Goal: Task Accomplishment & Management: Manage account settings

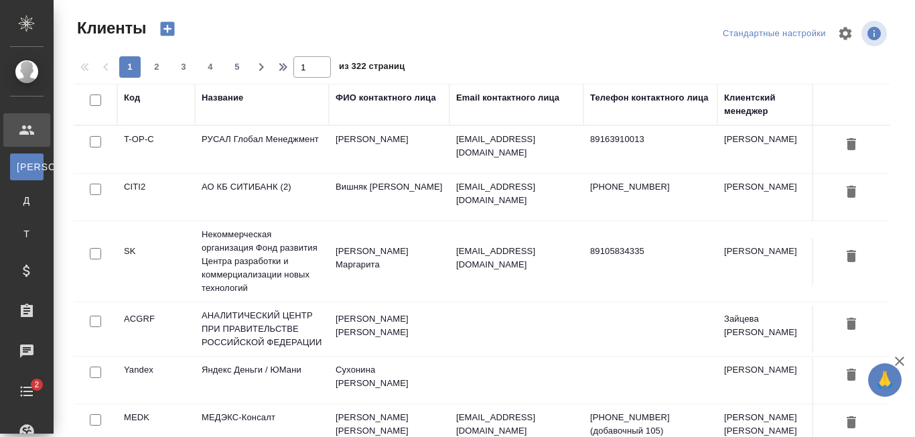
select select "RU"
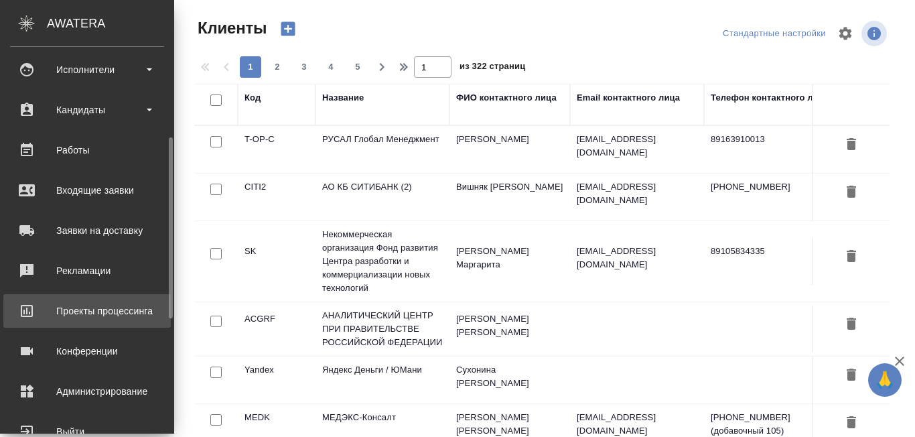
scroll to position [437, 0]
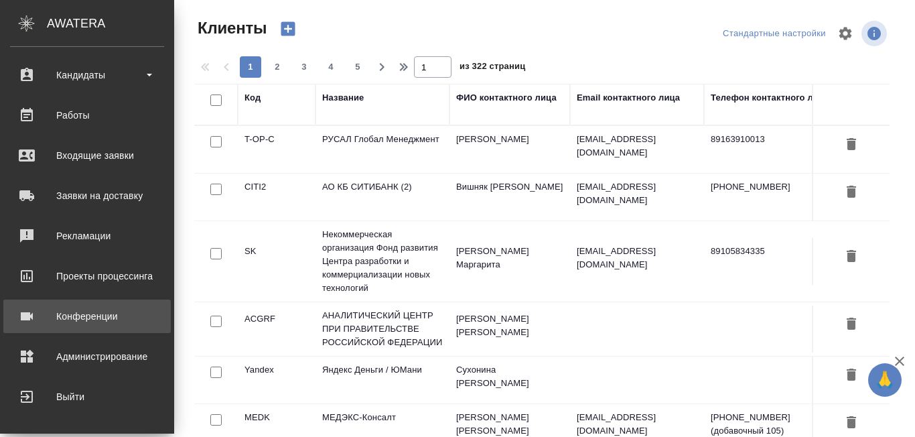
click at [93, 308] on div "Конференции" at bounding box center [87, 316] width 154 height 20
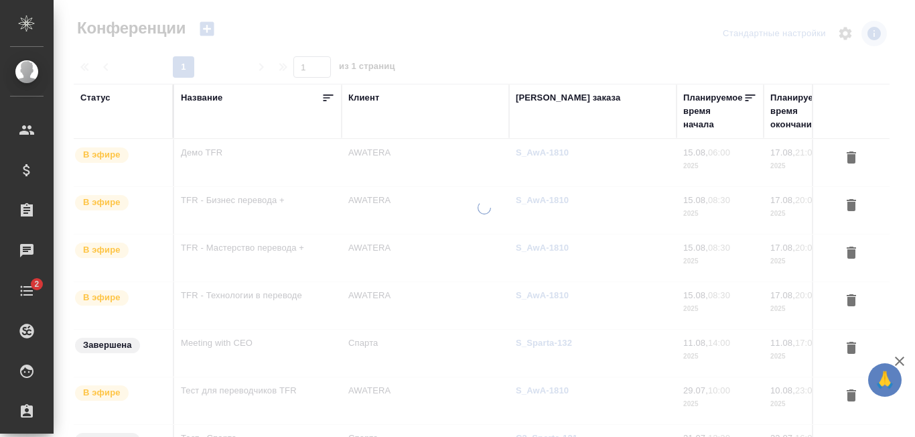
type input "[PERSON_NAME]"
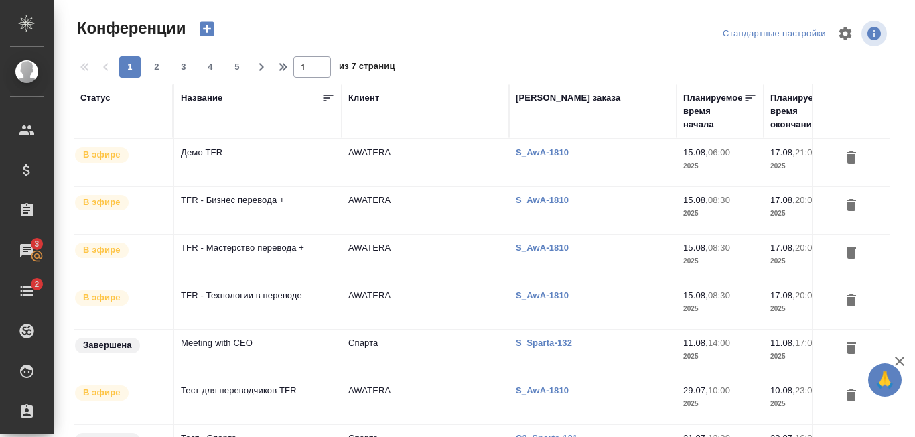
click at [230, 186] on td "TFR - Бизнес перевода +" at bounding box center [258, 162] width 168 height 47
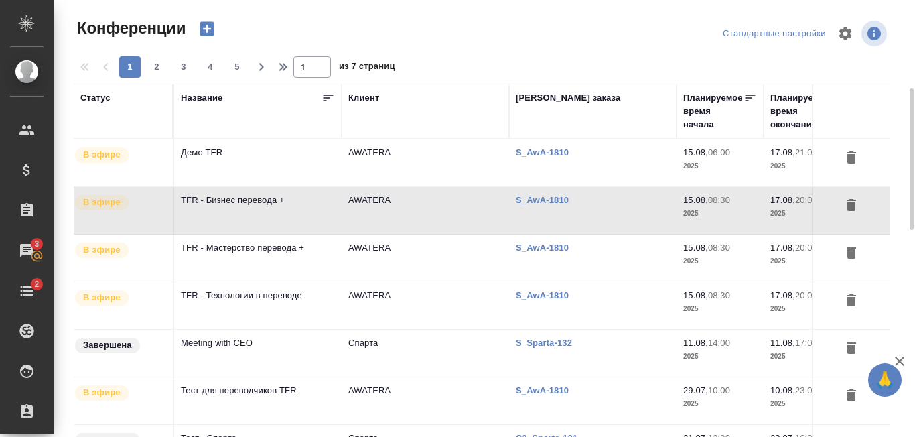
scroll to position [67, 0]
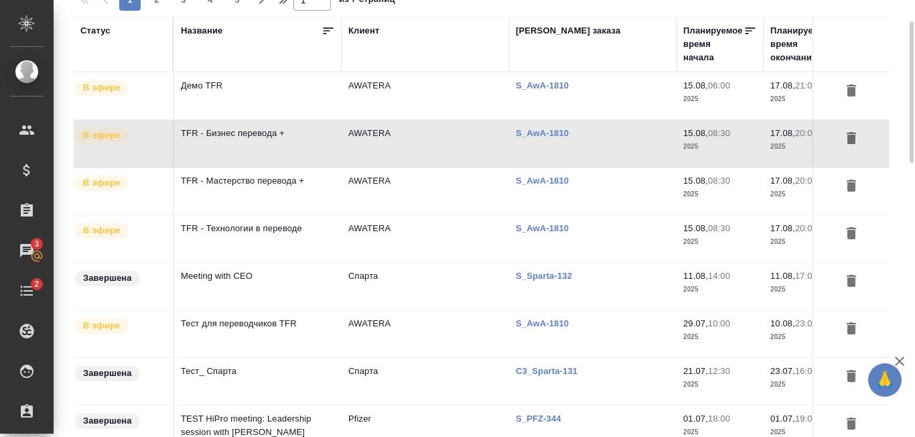
click at [283, 119] on td "TFR - Технологии в переводе" at bounding box center [258, 95] width 168 height 47
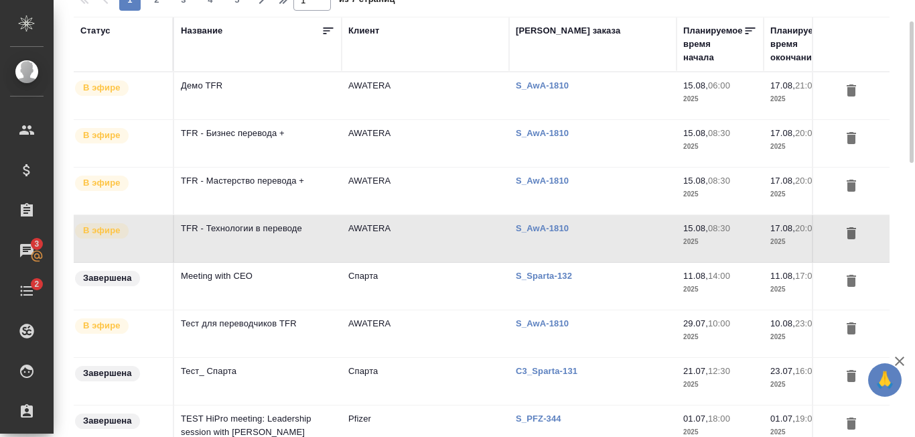
click at [293, 119] on td "TFR - Технологии в переводе" at bounding box center [258, 95] width 168 height 47
click at [290, 119] on td "TFR - Мастерство перевода +" at bounding box center [258, 95] width 168 height 47
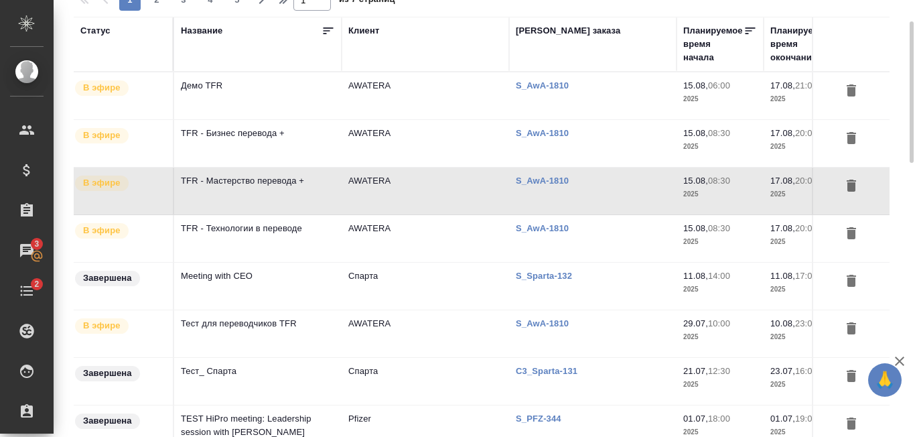
click at [277, 119] on td "TFR - Бизнес перевода +" at bounding box center [258, 95] width 168 height 47
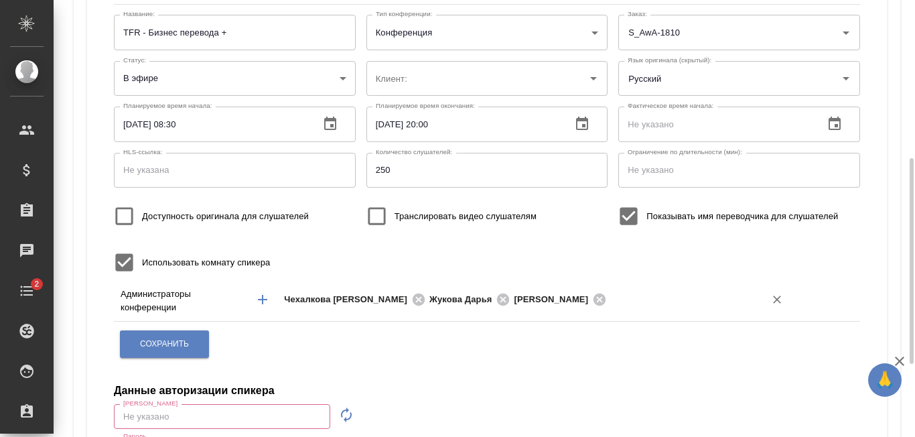
type input "AWATERA"
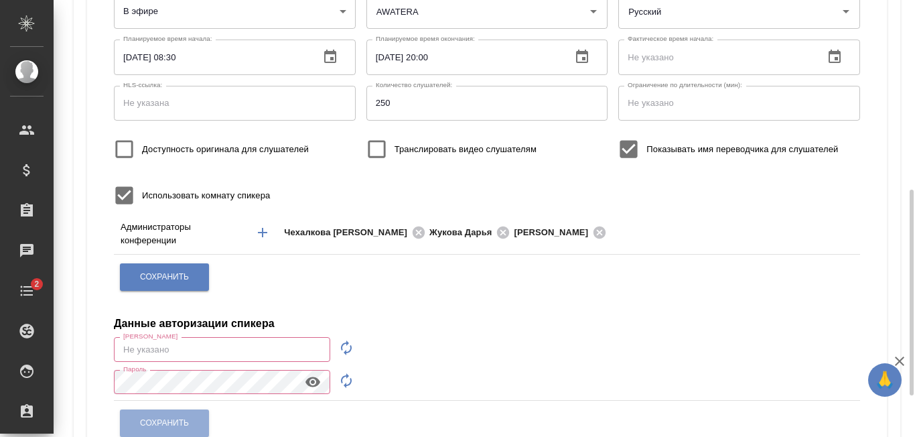
type input "[PERSON_NAME][EMAIL_ADDRESS][PERSON_NAME][DOMAIN_NAME]"
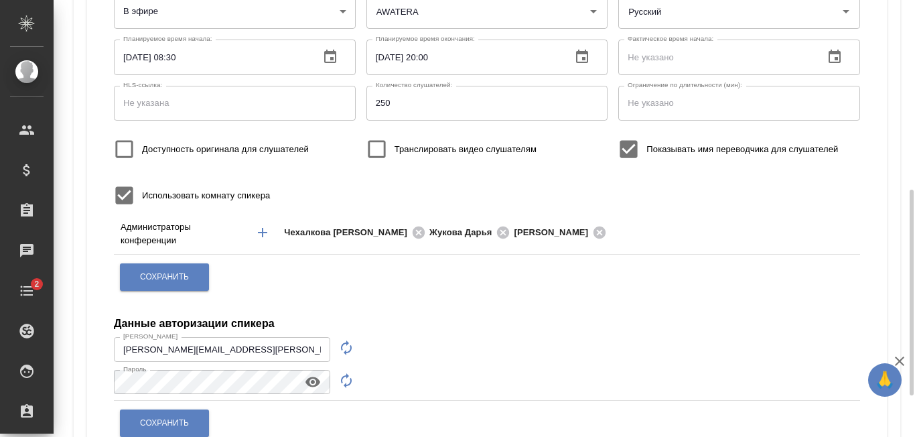
click at [196, 141] on label "Доступность оригинала для слушателей" at bounding box center [208, 149] width 202 height 36
click at [142, 141] on input "Доступность оригинала для слушателей" at bounding box center [125, 149] width 36 height 36
checkbox input "true"
click at [188, 279] on span "Сохранить" at bounding box center [164, 276] width 49 height 11
click at [185, 275] on span "Сохранить" at bounding box center [164, 276] width 49 height 11
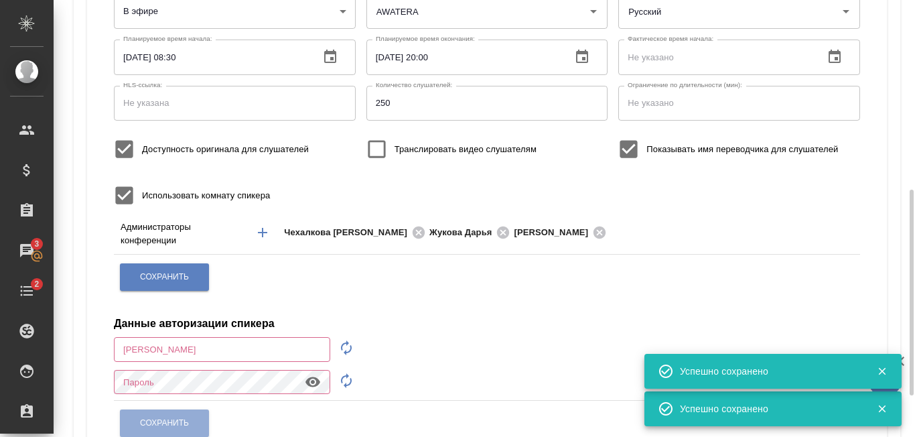
type input "[PERSON_NAME][EMAIL_ADDRESS][PERSON_NAME][DOMAIN_NAME]"
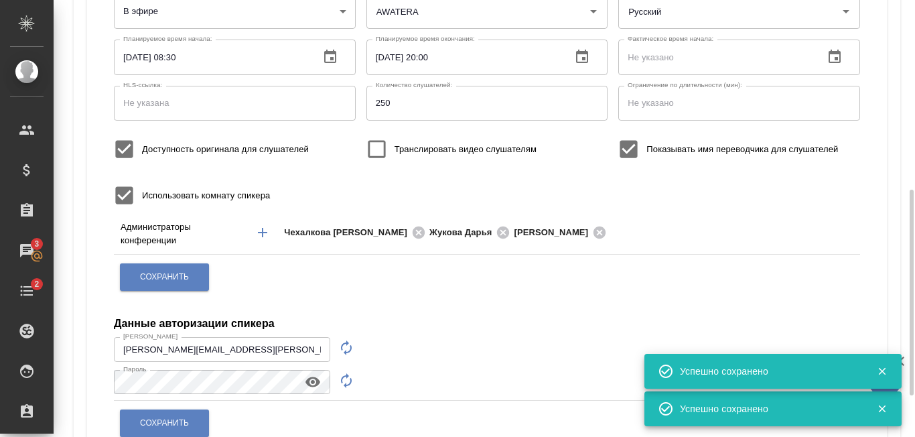
click at [349, 269] on div "Сохранить" at bounding box center [487, 277] width 736 height 34
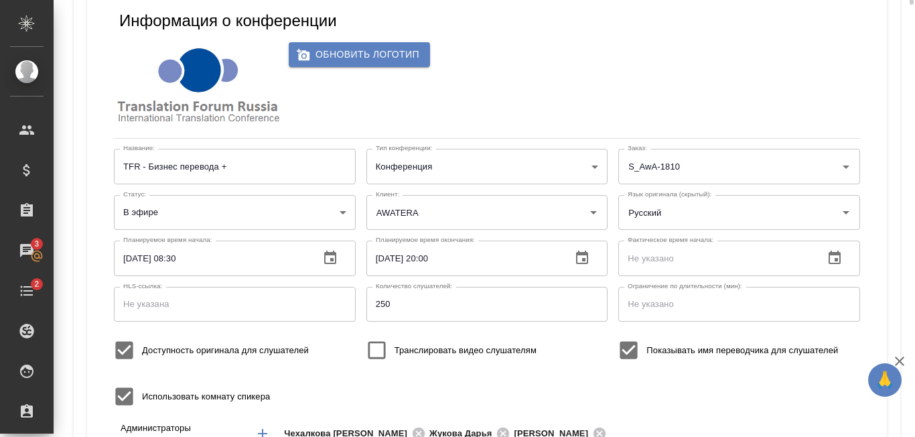
scroll to position [0, 0]
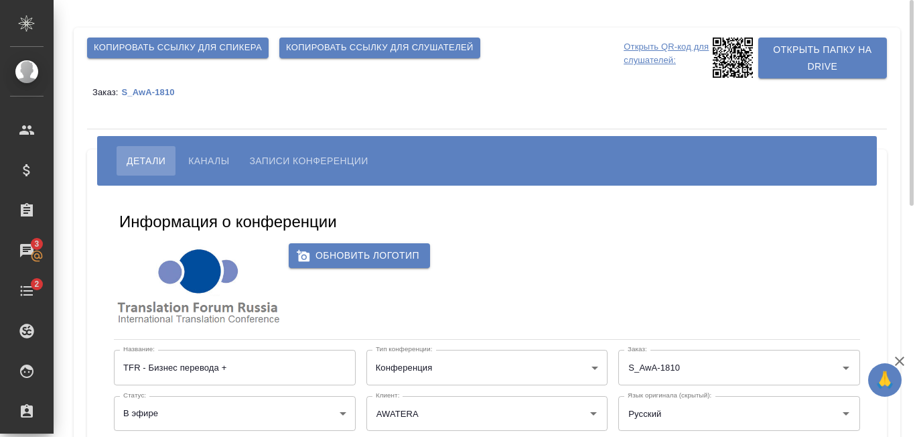
click at [734, 69] on icon at bounding box center [733, 58] width 40 height 40
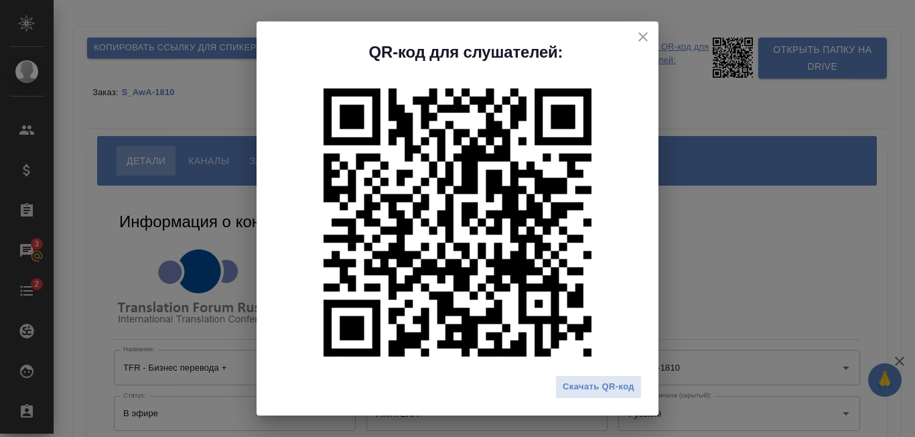
click at [775, 117] on div "QR-код для слушателей: Скачать QR-код" at bounding box center [457, 218] width 915 height 437
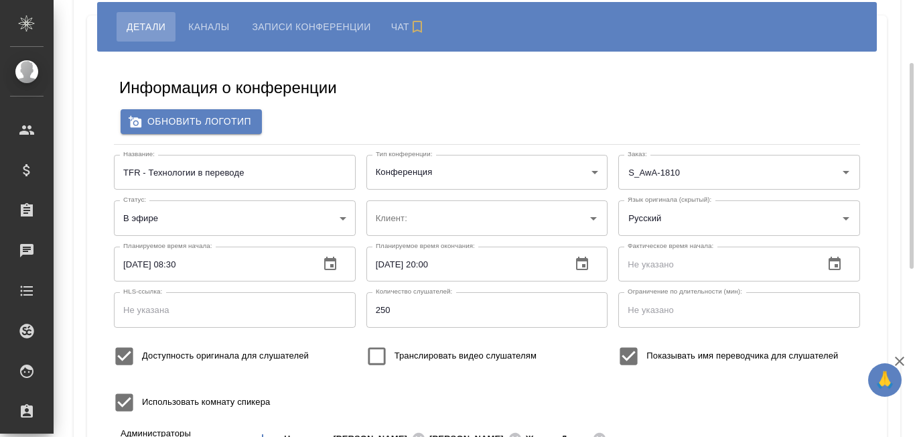
type input "AWATERA"
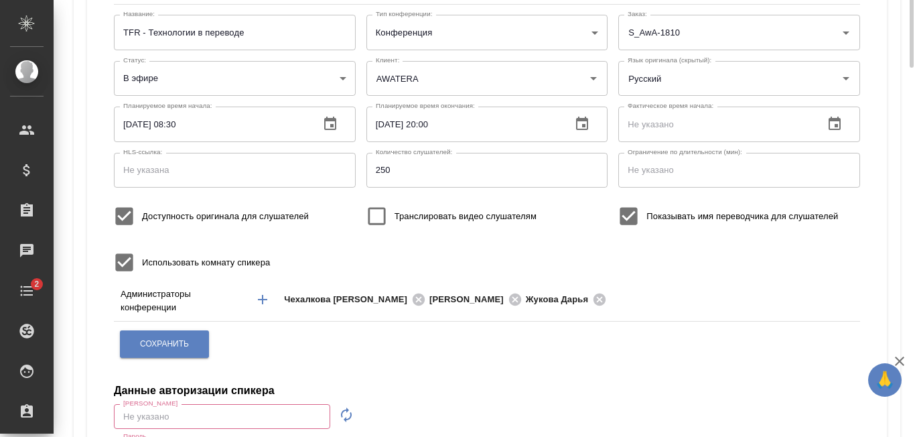
scroll to position [67, 0]
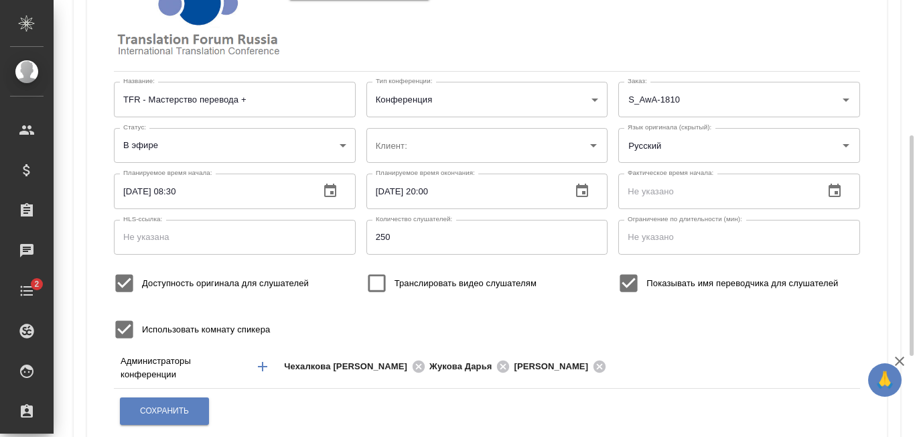
type input "AWATERA"
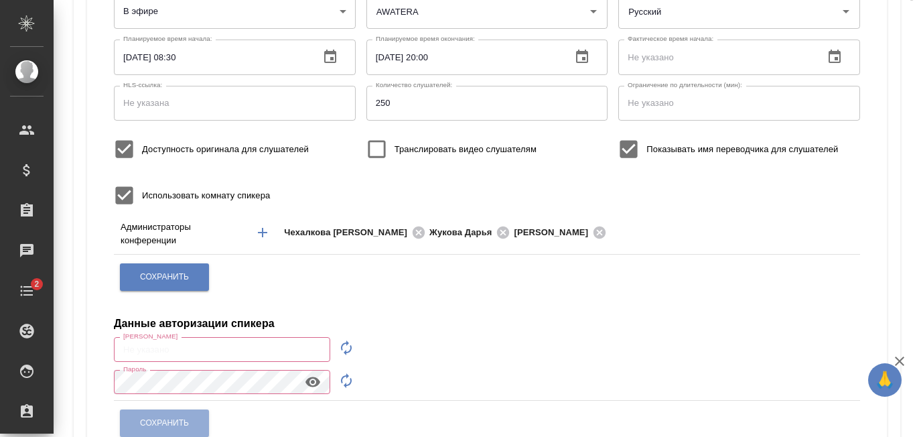
type input "AWATERA"
